Goal: Task Accomplishment & Management: Complete application form

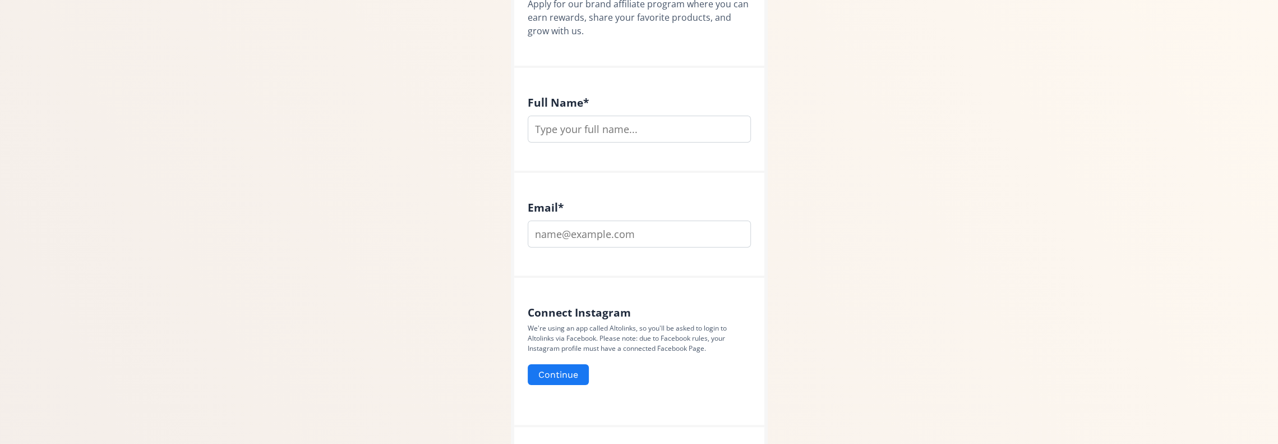
scroll to position [168, 0]
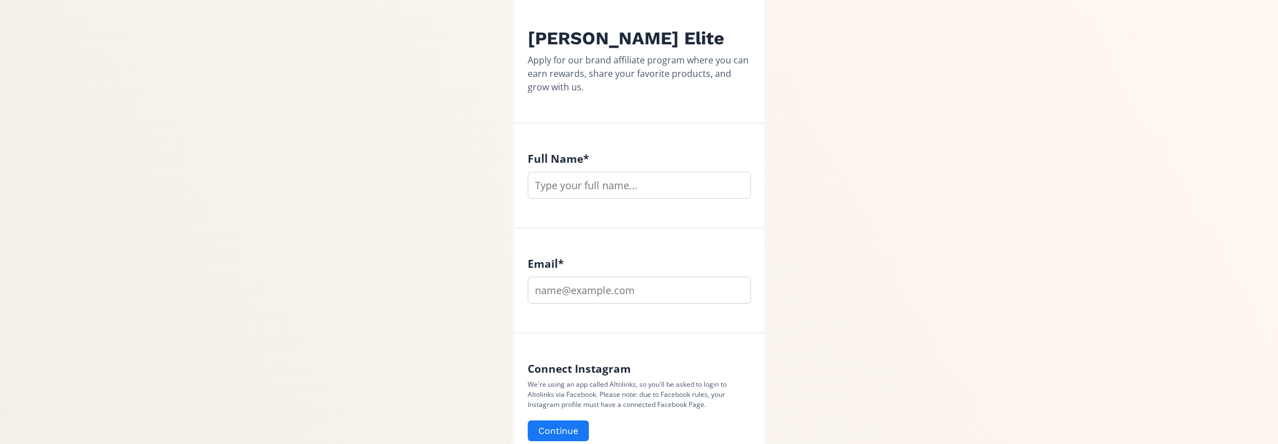
click at [566, 187] on input "text" at bounding box center [639, 185] width 223 height 27
click at [567, 186] on input "text" at bounding box center [639, 185] width 223 height 27
type input "[PERSON_NAME]"
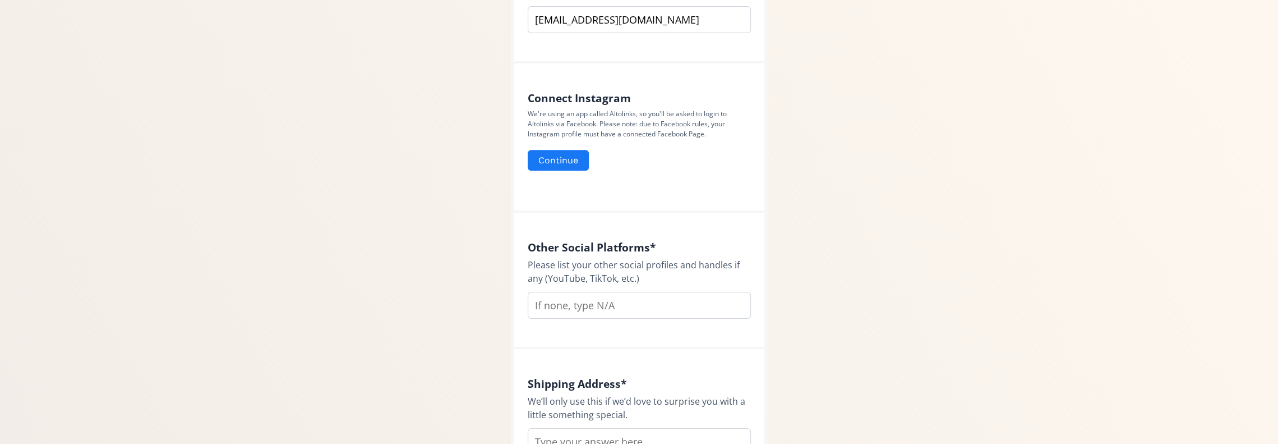
scroll to position [449, 0]
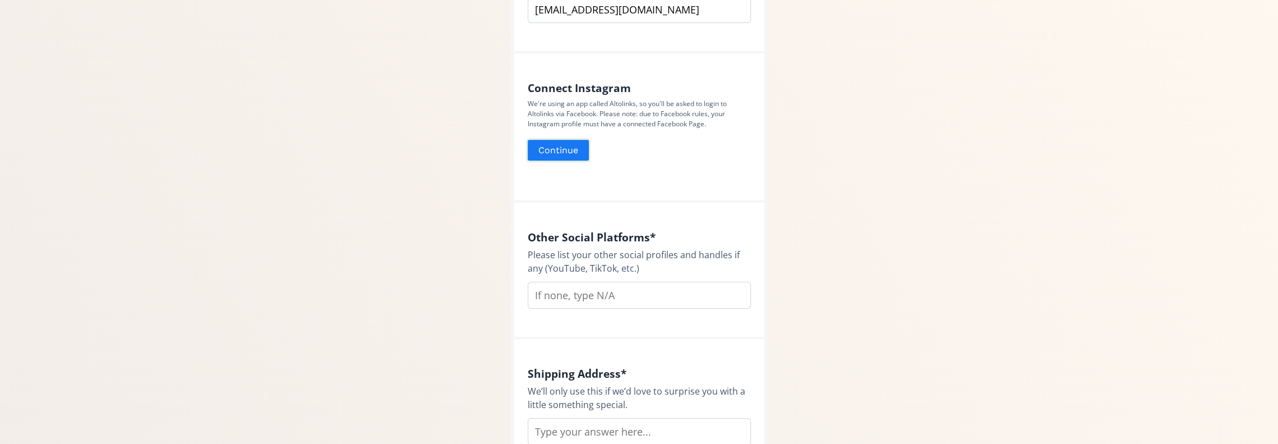
type input "[EMAIL_ADDRESS][DOMAIN_NAME]"
click at [574, 147] on button "Continue" at bounding box center [558, 150] width 64 height 24
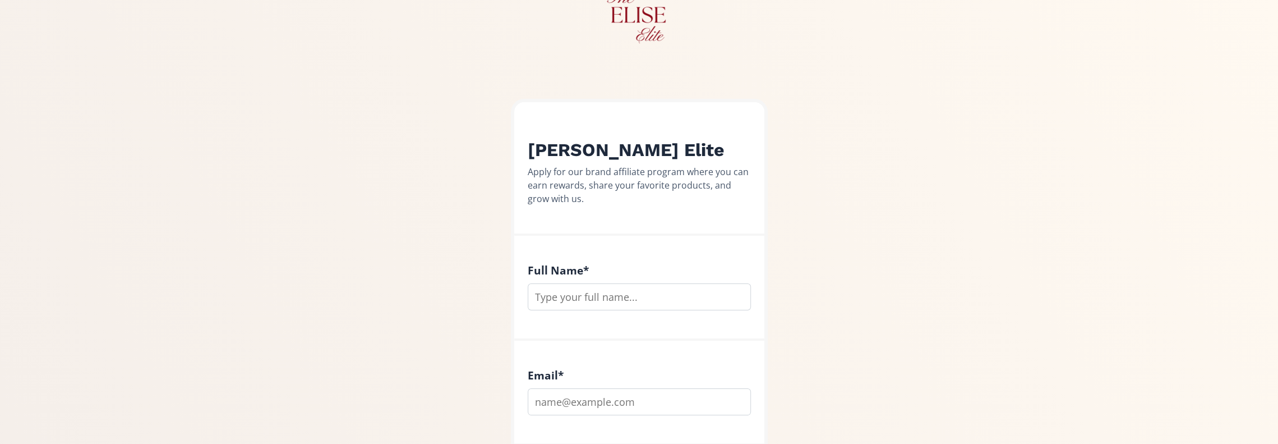
scroll to position [112, 0]
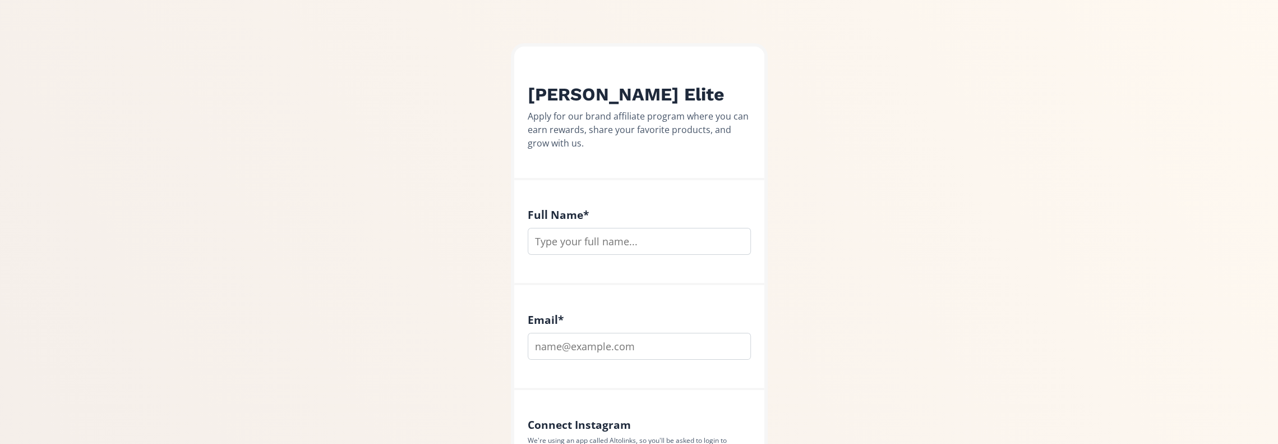
click at [580, 238] on input "text" at bounding box center [639, 241] width 223 height 27
click at [582, 238] on input "text" at bounding box center [639, 241] width 223 height 27
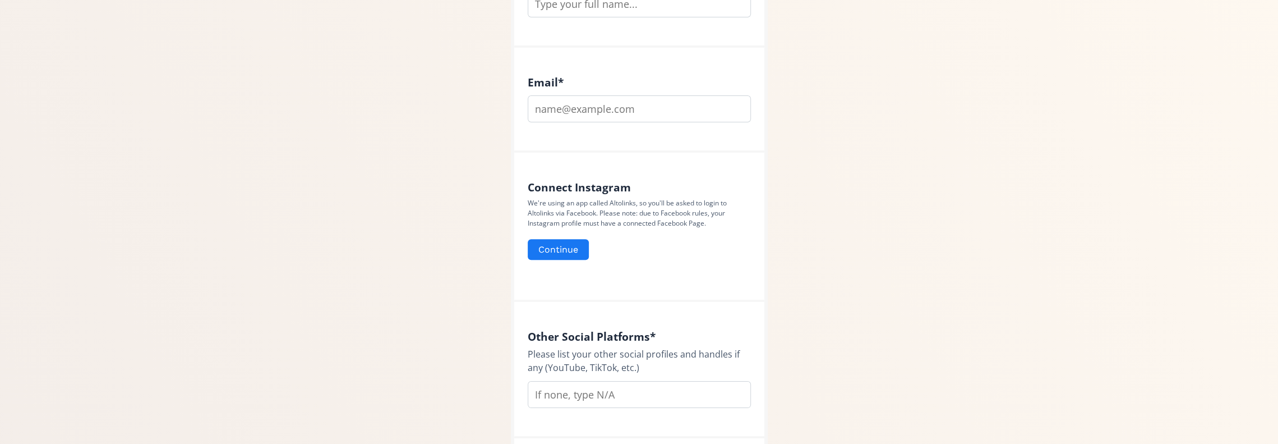
scroll to position [220, 0]
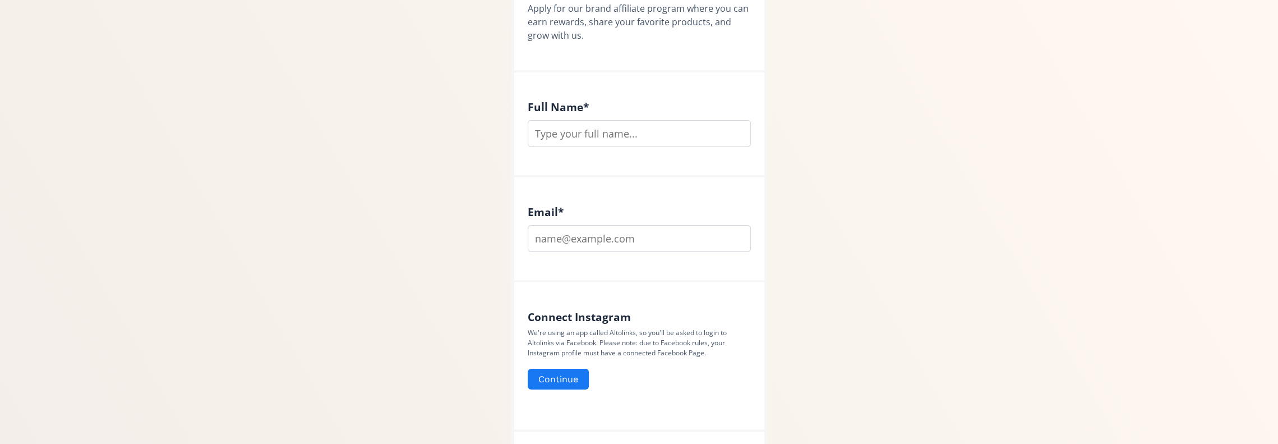
click at [596, 133] on input "text" at bounding box center [639, 133] width 223 height 27
type input "[PERSON_NAME]"
click at [611, 234] on input "email" at bounding box center [639, 238] width 223 height 27
drag, startPoint x: 611, startPoint y: 234, endPoint x: 501, endPoint y: 225, distance: 109.7
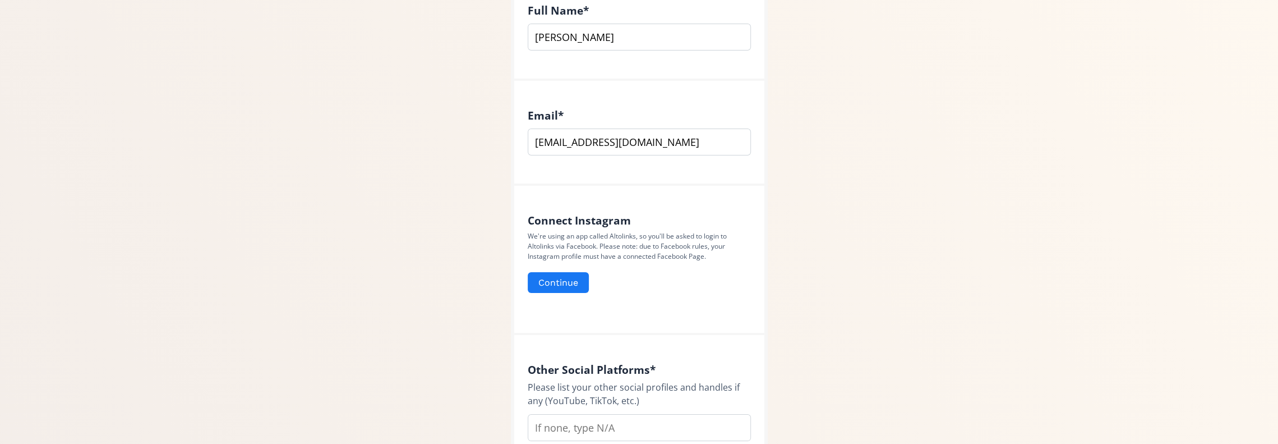
scroll to position [332, 0]
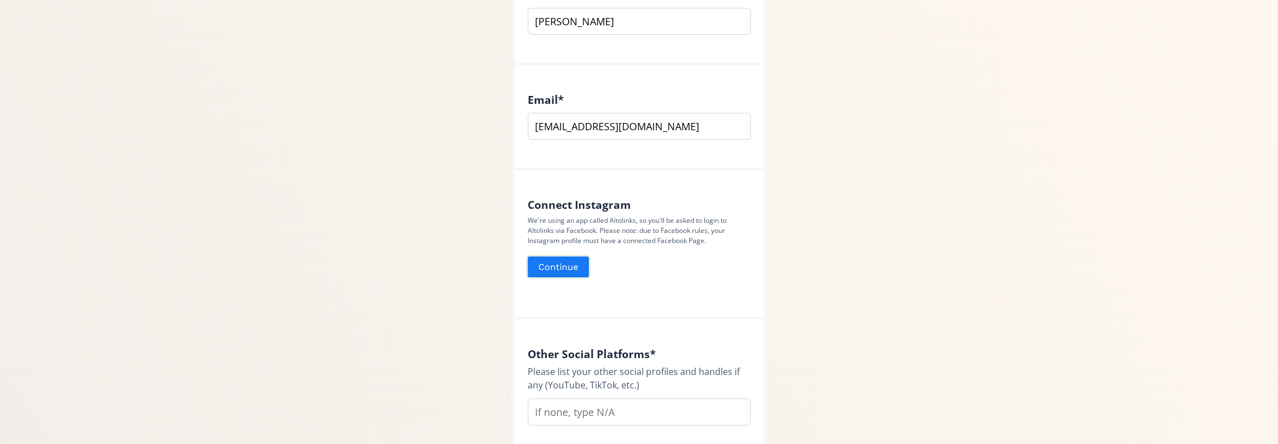
type input "[EMAIL_ADDRESS][DOMAIN_NAME]"
click at [560, 261] on button "Continue" at bounding box center [558, 267] width 64 height 24
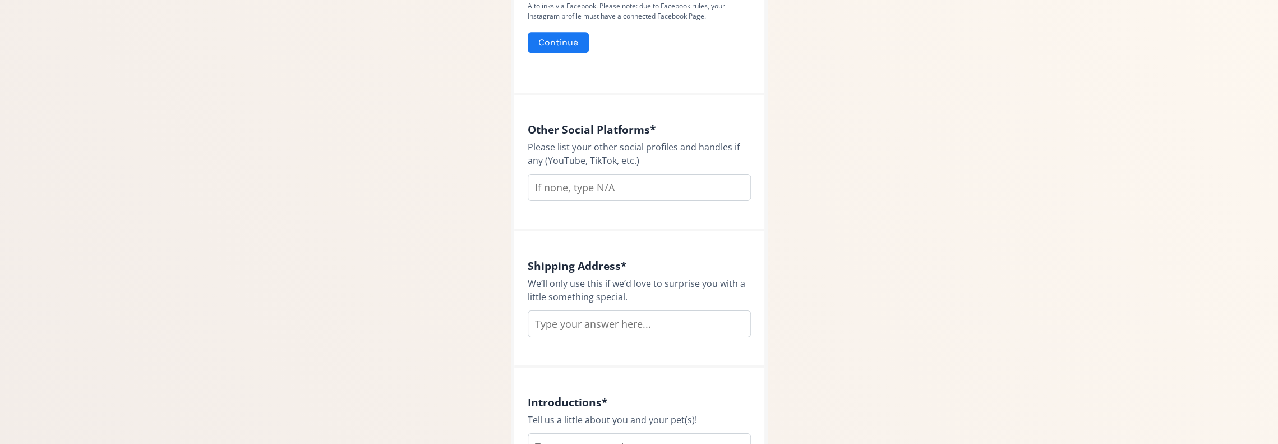
click at [537, 179] on input "text" at bounding box center [639, 187] width 223 height 27
type input "n/a"
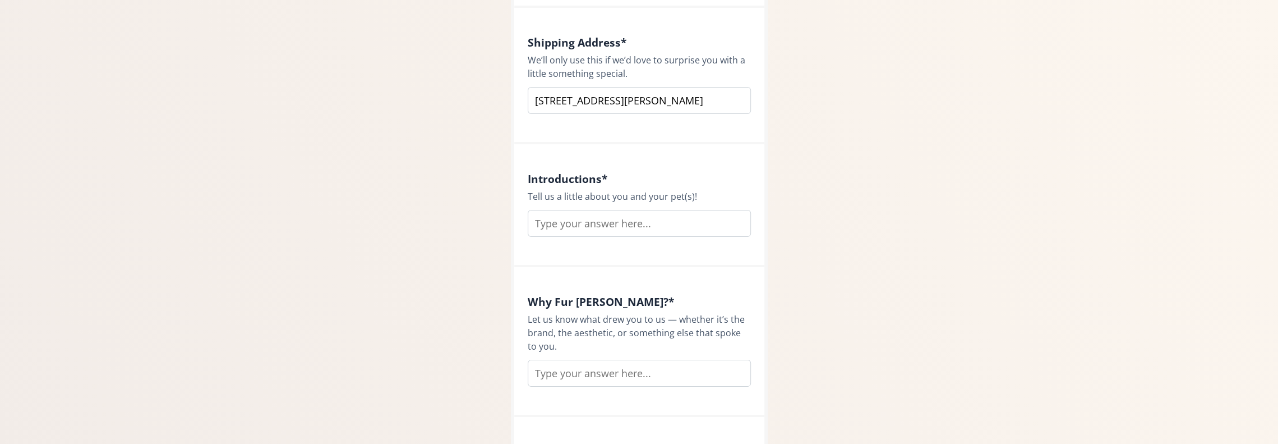
scroll to position [781, 0]
type input "[STREET_ADDRESS][PERSON_NAME]"
click at [571, 219] on input "text" at bounding box center [639, 222] width 223 height 27
type input "I am running an online media business that targets gen z and millennials women"
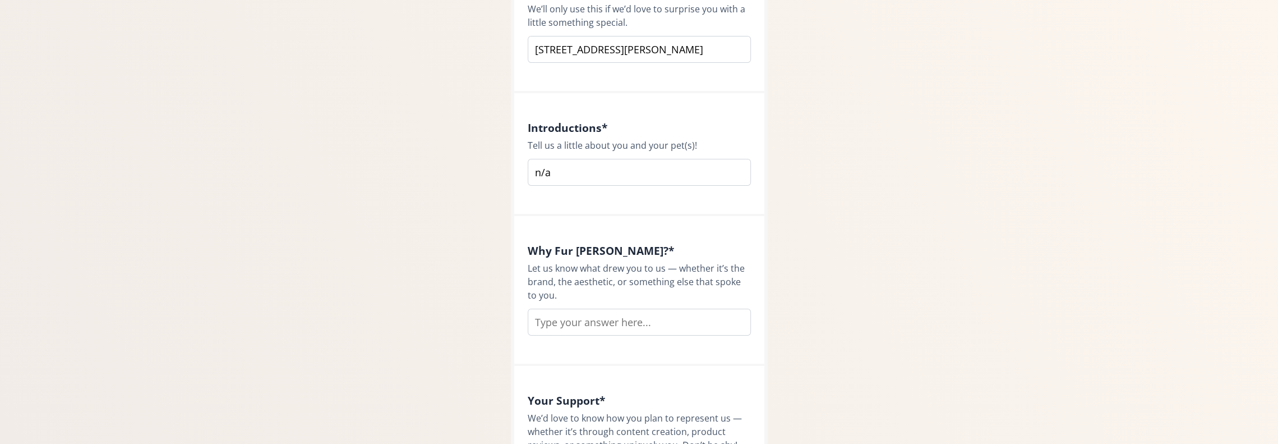
scroll to position [893, 0]
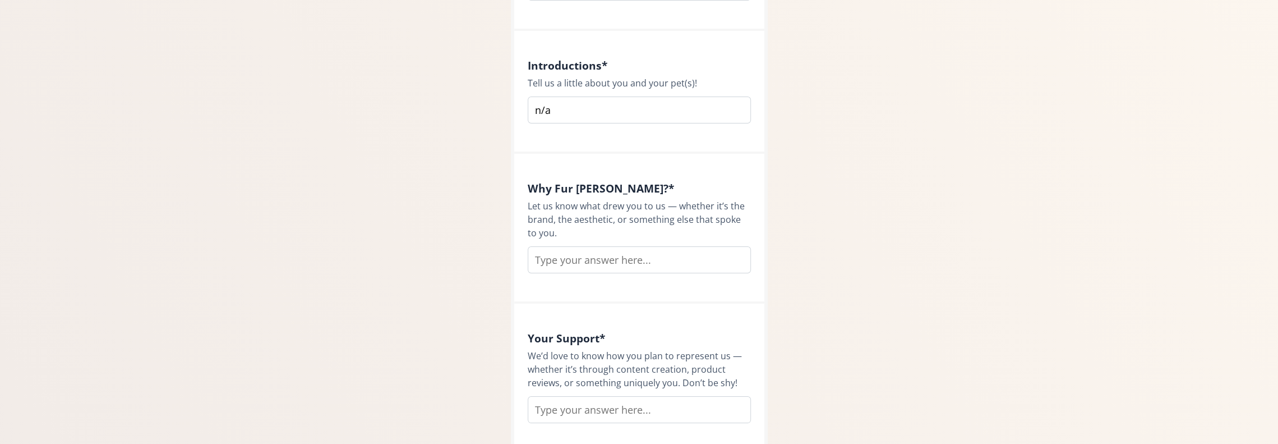
type input "n/a"
click at [569, 258] on input "text" at bounding box center [639, 259] width 223 height 27
paste input "I am running an online media business that targets gen z and millennials women"
drag, startPoint x: 584, startPoint y: 264, endPoint x: 495, endPoint y: 257, distance: 88.9
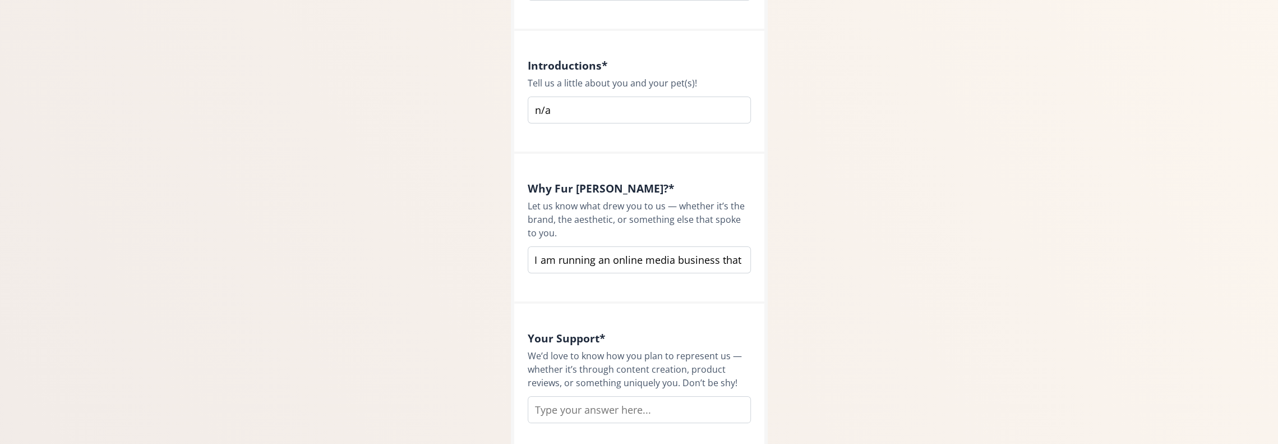
click at [495, 257] on div "Join Elise Elite Apply for our brand affiliate program where you can earn rewar…" at bounding box center [639, 140] width 1295 height 2066
click at [590, 260] on input "I am running an online media business that targets gen z and millennials women" at bounding box center [639, 259] width 223 height 27
drag, startPoint x: 636, startPoint y: 264, endPoint x: 772, endPoint y: 267, distance: 135.7
click at [772, 267] on div "Join Elise Elite Apply for our brand affiliate program where you can earn rewar…" at bounding box center [639, 140] width 280 height 2066
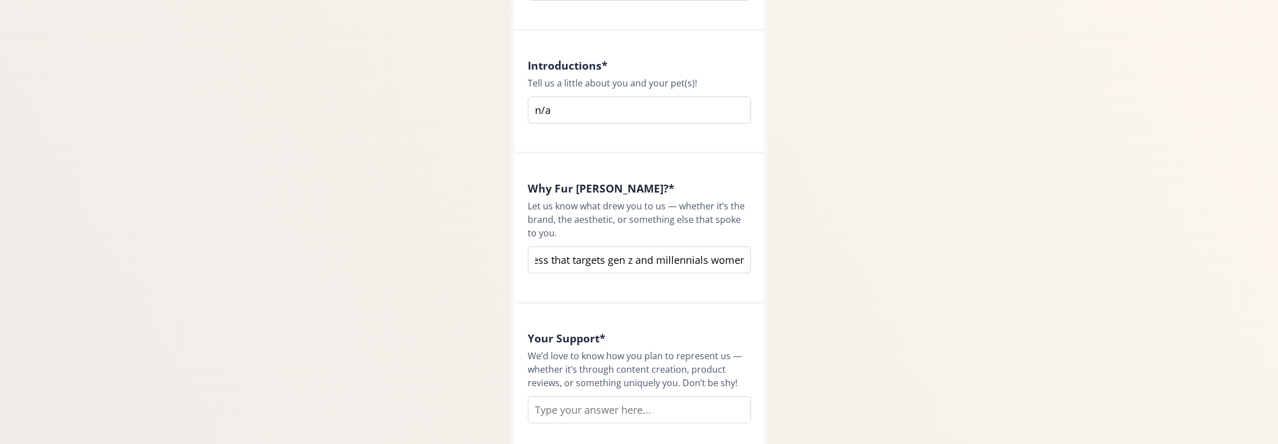
click at [725, 262] on input "I am running an online media business that targets gen z and millennials women" at bounding box center [639, 259] width 223 height 27
click at [745, 263] on input "I am running an online media business that targets gen z and millennials women" at bounding box center [639, 259] width 223 height 27
click at [726, 253] on input "I am running an online media business that targets gen z and millennials women …" at bounding box center [639, 259] width 223 height 27
drag, startPoint x: 725, startPoint y: 259, endPoint x: 763, endPoint y: 259, distance: 37.6
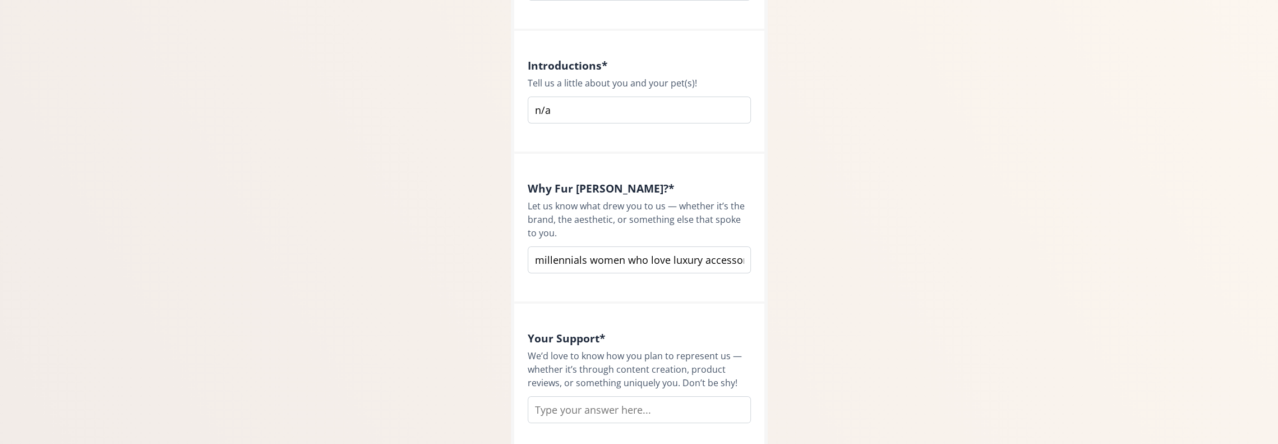
click at [763, 259] on div "Why Fur [PERSON_NAME]? * Let us know what drew you to us — whether it’s the bra…" at bounding box center [639, 229] width 250 height 150
click at [663, 259] on input "I am running an online media business that targets gen z and millennials women …" at bounding box center [639, 259] width 223 height 27
drag, startPoint x: 643, startPoint y: 260, endPoint x: 549, endPoint y: 256, distance: 93.7
click at [549, 256] on input "I am running an online media business that targets gen z and millennials women …" at bounding box center [639, 259] width 223 height 27
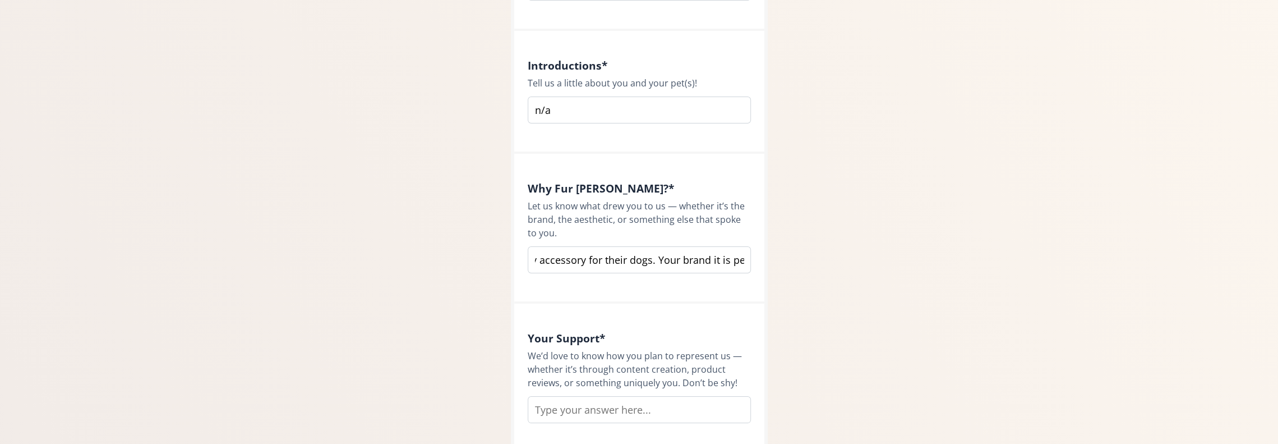
click at [549, 255] on input "I am running an online media business that targets gen z and millennials women …" at bounding box center [639, 259] width 223 height 27
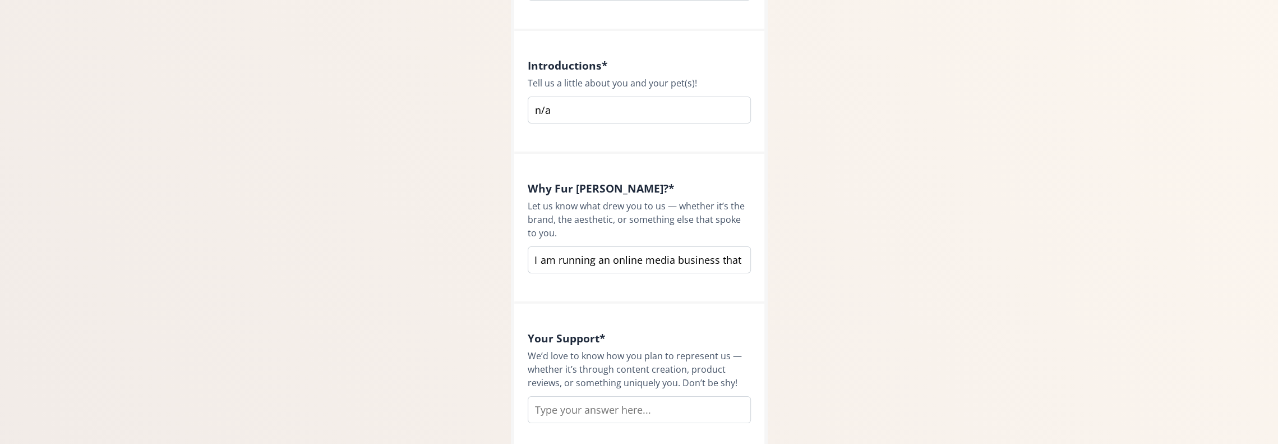
paste input "run an online media business focused on Gen Z and millennial women who are pass…"
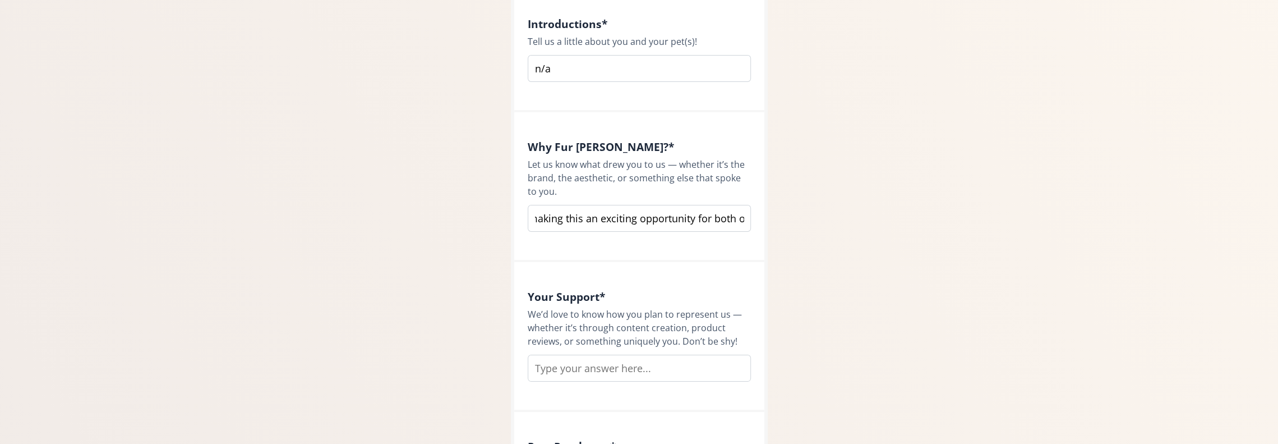
scroll to position [1005, 0]
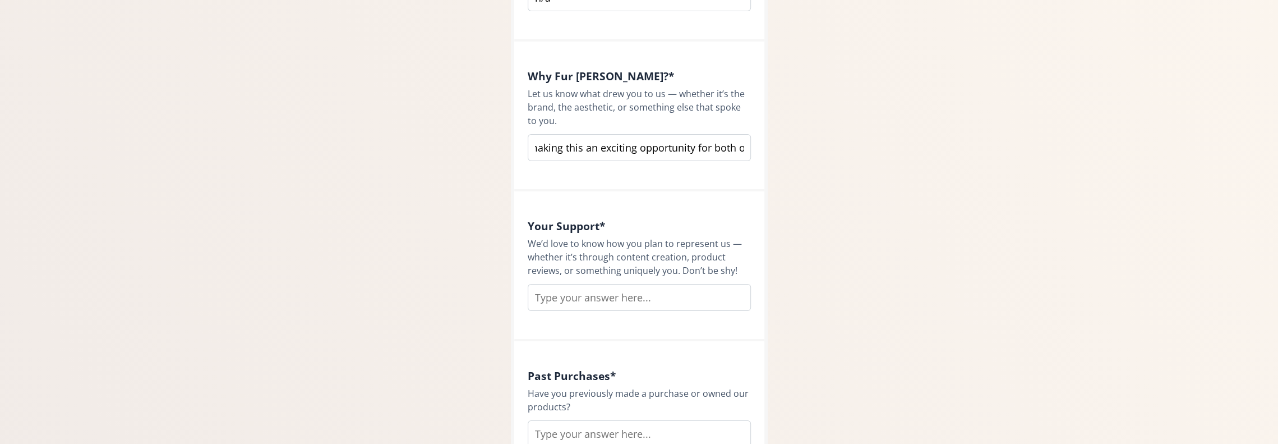
type input "I run an online media business focused on Gen Z and millennial women who are pa…"
click at [578, 294] on input "text" at bounding box center [639, 297] width 223 height 27
type input "t"
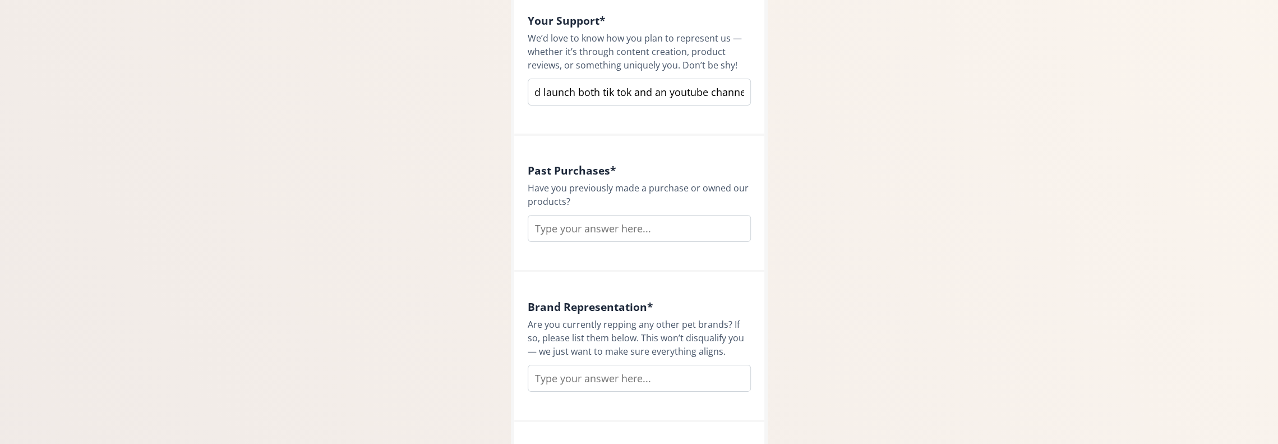
scroll to position [1229, 0]
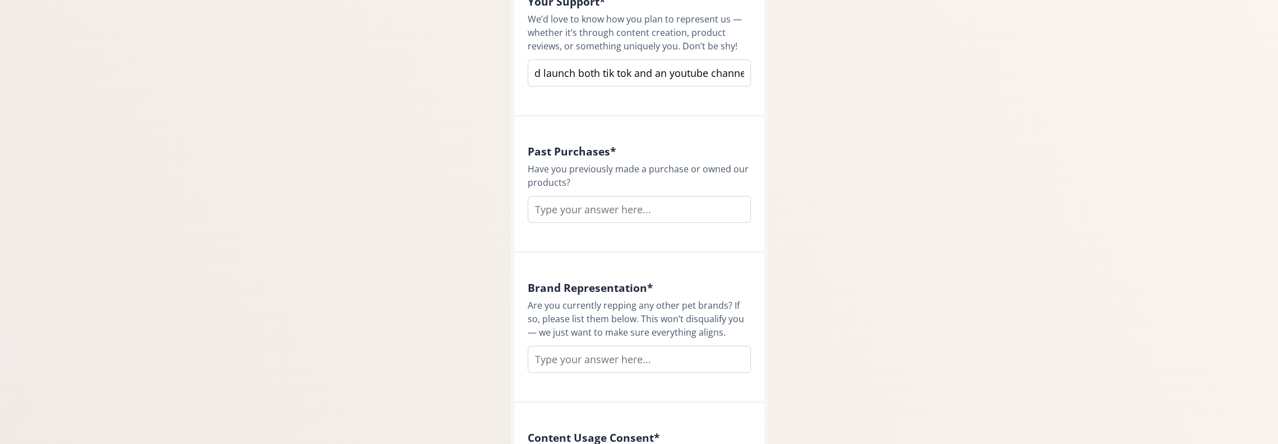
type input "first via my instagram account @pawshgems. I am planning to grow beyond instagr…"
click at [689, 209] on input "text" at bounding box center [639, 209] width 223 height 27
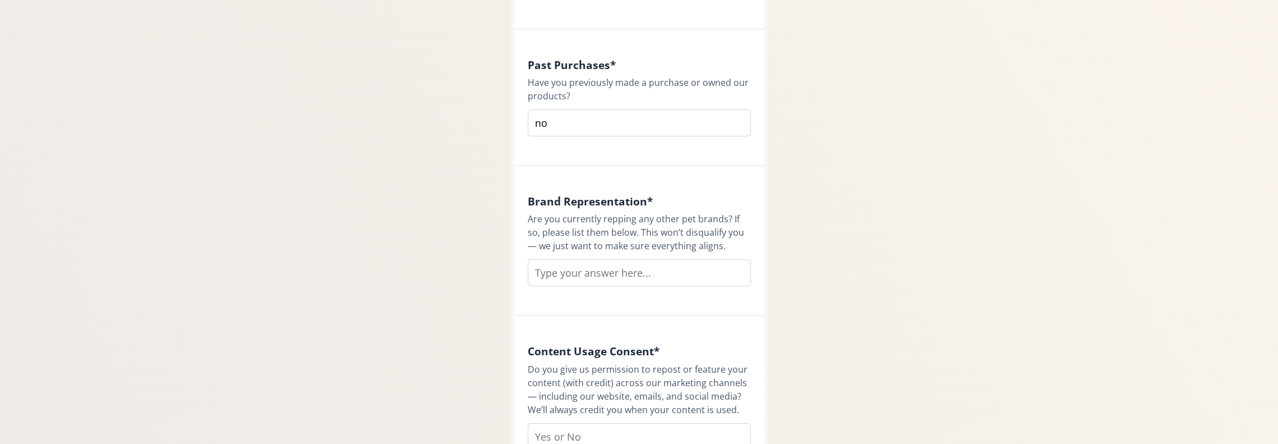
scroll to position [1341, 0]
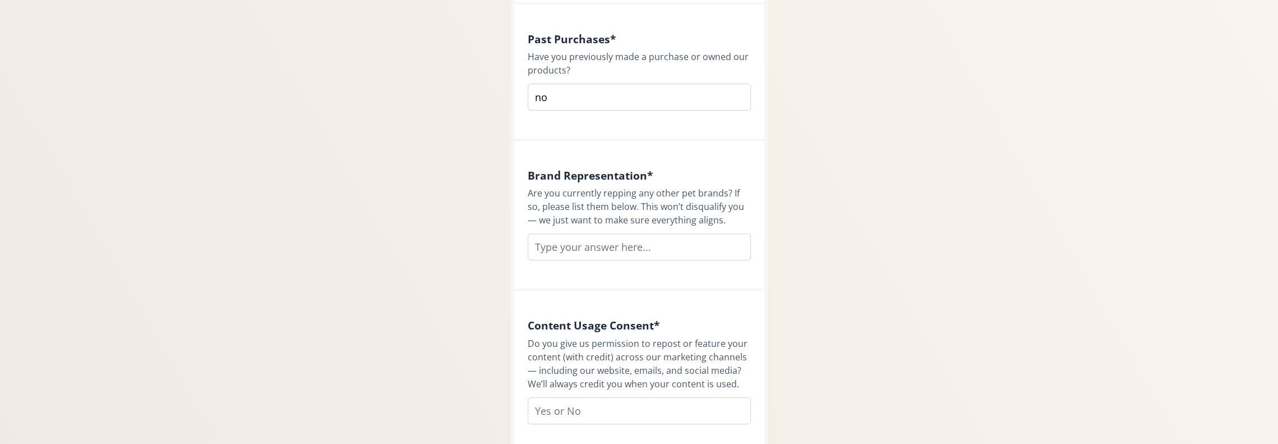
type input "no"
click at [704, 242] on input "text" at bounding box center [639, 246] width 223 height 27
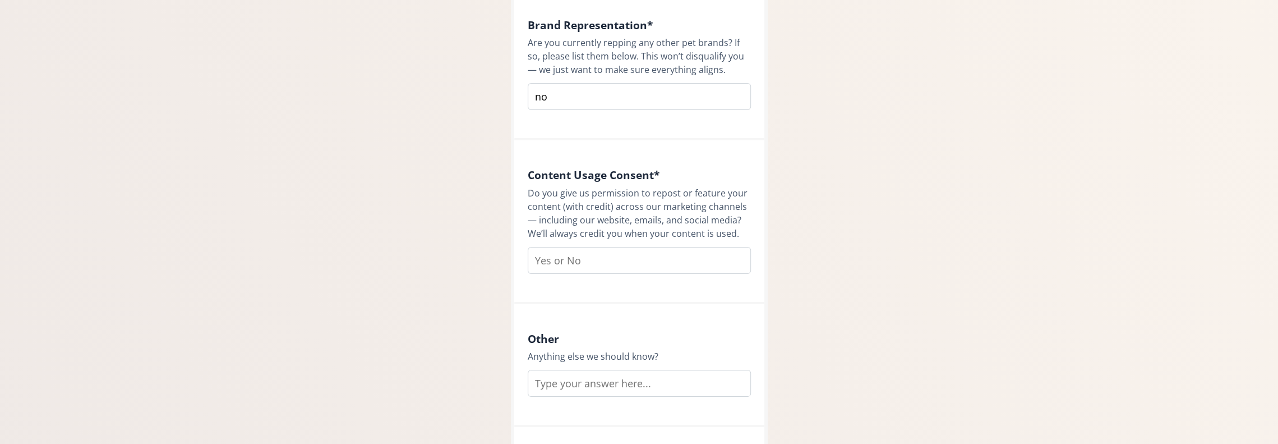
scroll to position [1510, 0]
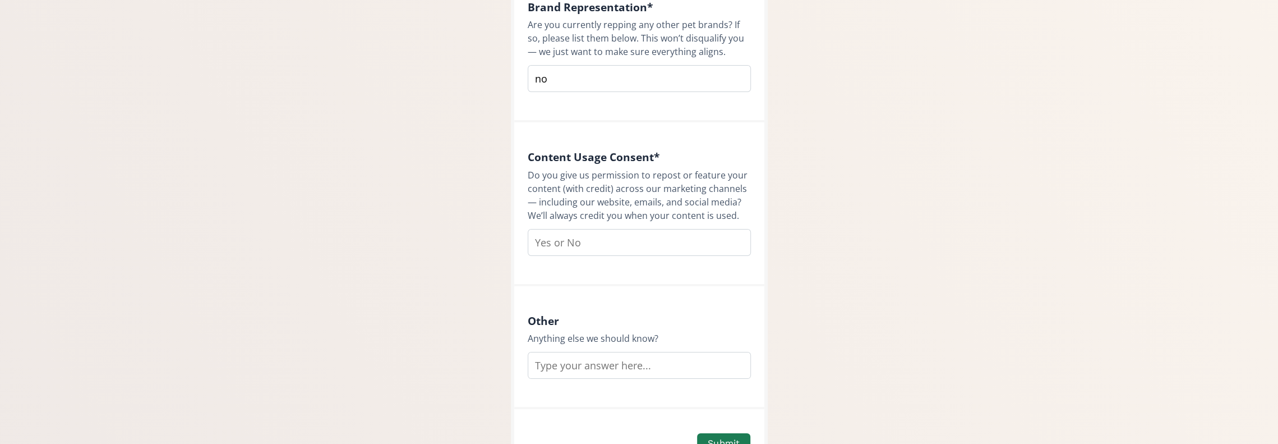
type input "no"
click at [710, 234] on input "text" at bounding box center [639, 242] width 223 height 27
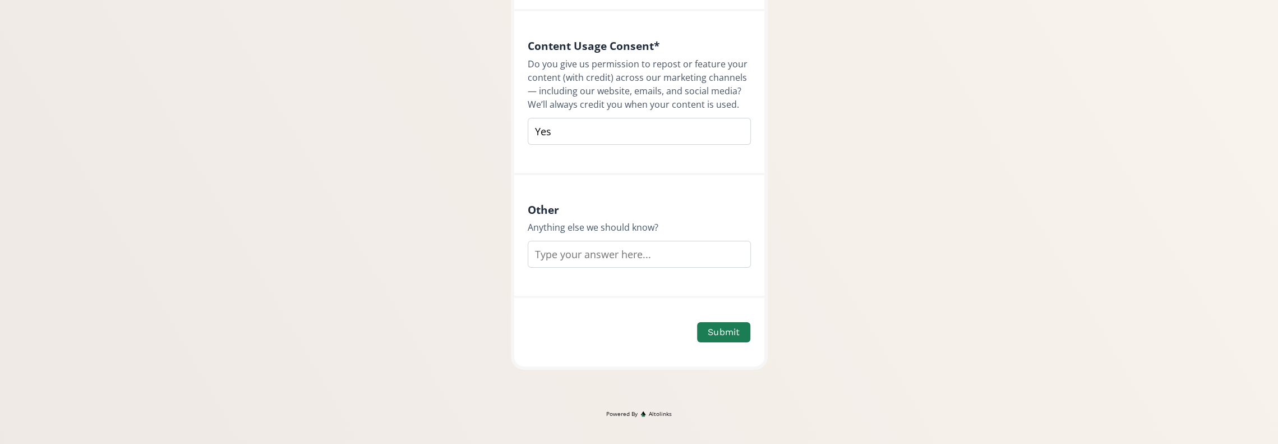
scroll to position [1622, 0]
type input "Yes"
click at [699, 251] on input "text" at bounding box center [639, 252] width 223 height 27
type input "let's do it :-)"
click at [728, 325] on button "Submit" at bounding box center [723, 331] width 56 height 24
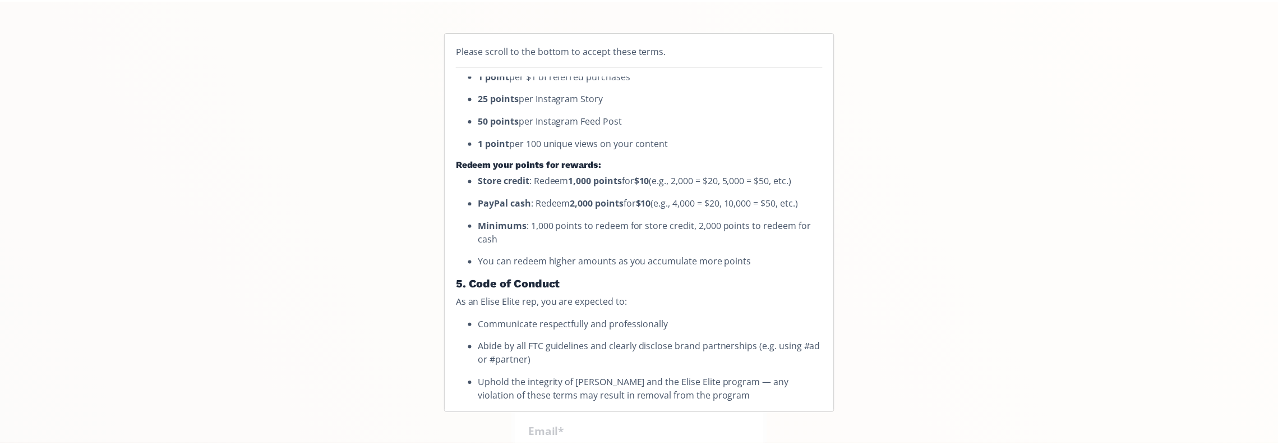
scroll to position [718, 0]
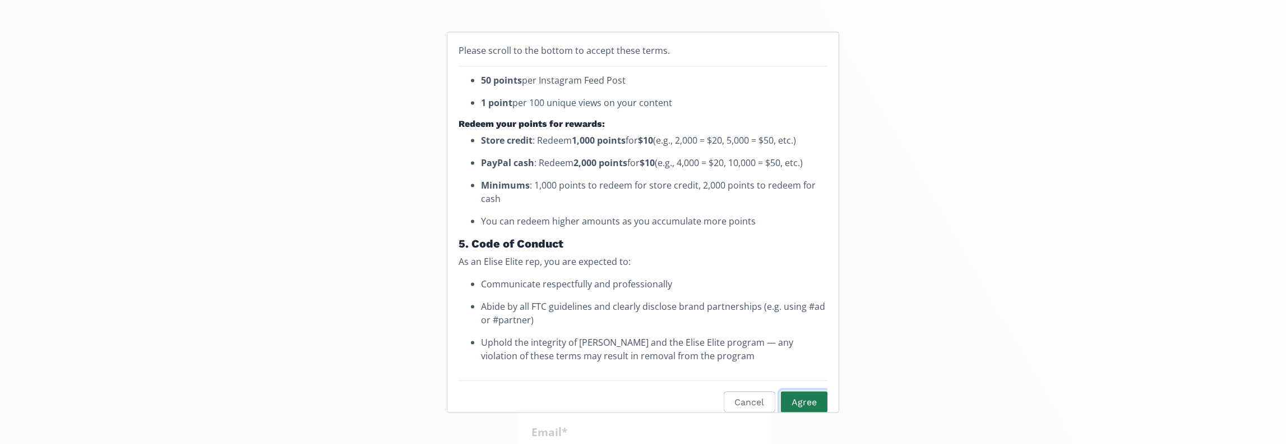
click at [811, 390] on button "Agree" at bounding box center [804, 402] width 50 height 24
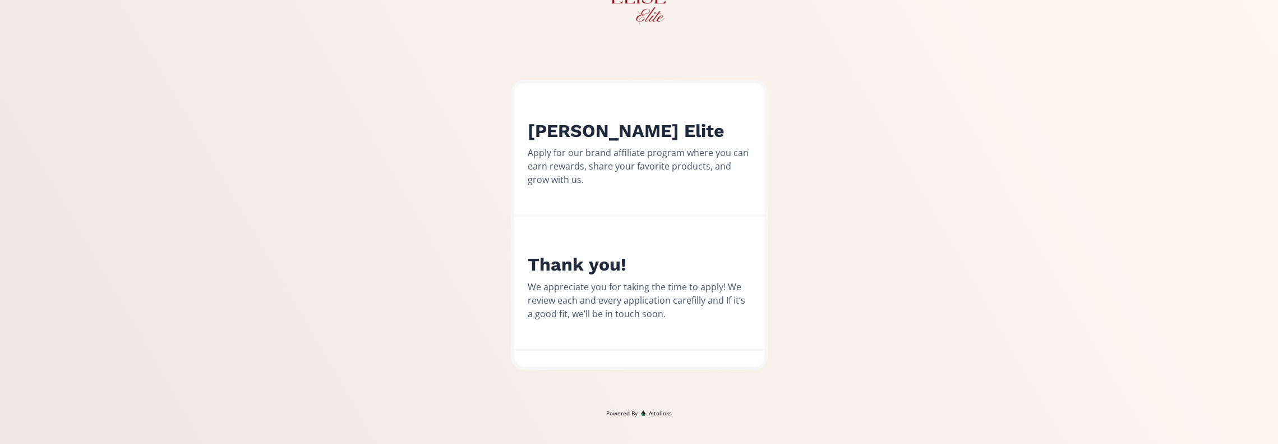
scroll to position [77, 0]
